Goal: Find specific page/section

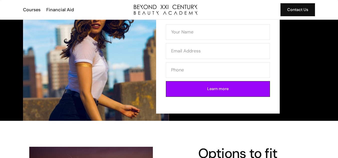
scroll to position [50, 0]
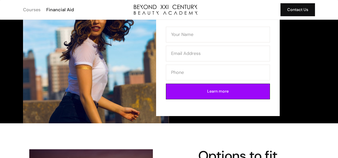
click at [33, 10] on div "Courses" at bounding box center [32, 10] width 18 height 7
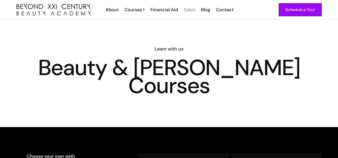
click at [192, 11] on div "Salon" at bounding box center [190, 10] width 12 height 7
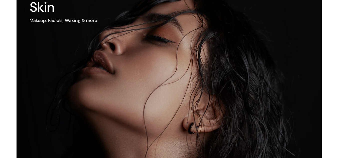
scroll to position [325, 0]
click at [50, 11] on h3 "Skin" at bounding box center [64, 8] width 68 height 14
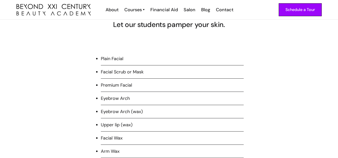
scroll to position [348, 0]
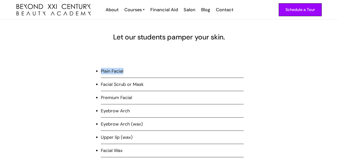
drag, startPoint x: 131, startPoint y: 72, endPoint x: 102, endPoint y: 70, distance: 29.6
click at [102, 70] on li "Plain Facial" at bounding box center [172, 73] width 143 height 10
click at [177, 71] on li "Plain Facial" at bounding box center [172, 73] width 143 height 10
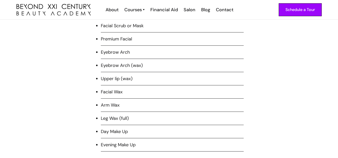
scroll to position [329, 0]
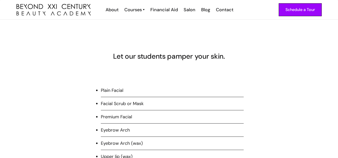
click at [118, 93] on li "Plain Facial" at bounding box center [172, 92] width 143 height 10
